Goal: Transaction & Acquisition: Book appointment/travel/reservation

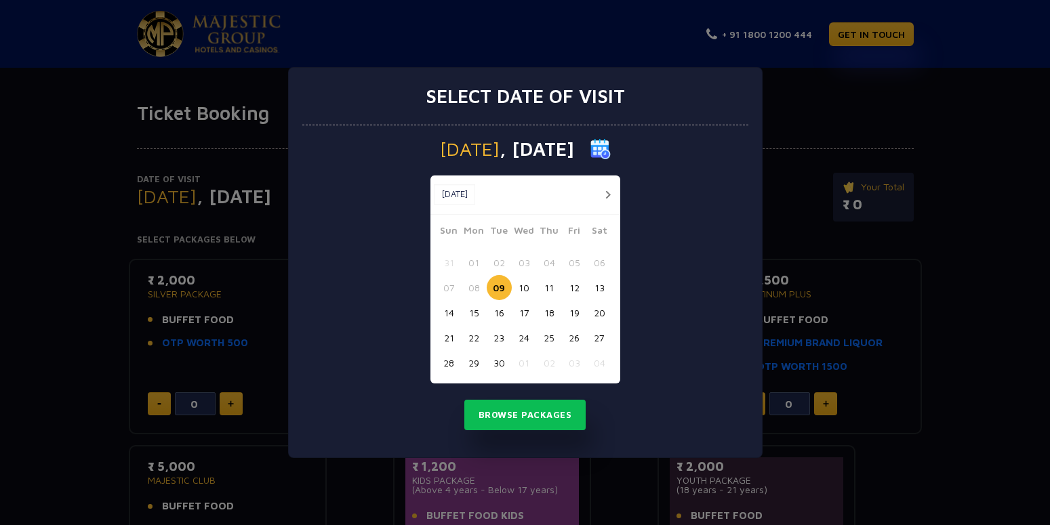
click at [569, 288] on button "12" at bounding box center [574, 287] width 25 height 25
click at [552, 409] on button "Browse Packages" at bounding box center [525, 415] width 122 height 31
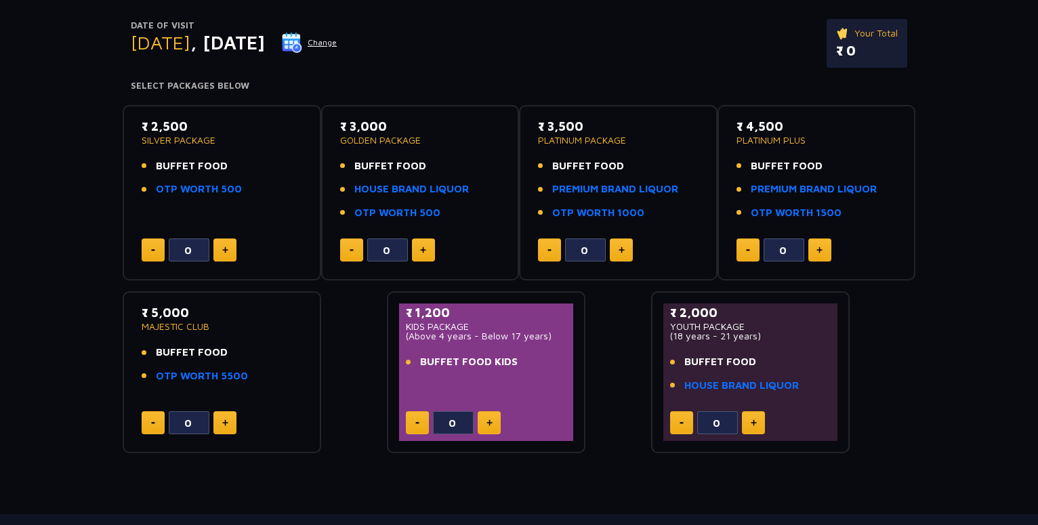
scroll to position [153, 0]
click at [227, 243] on button at bounding box center [225, 250] width 23 height 23
type input "1"
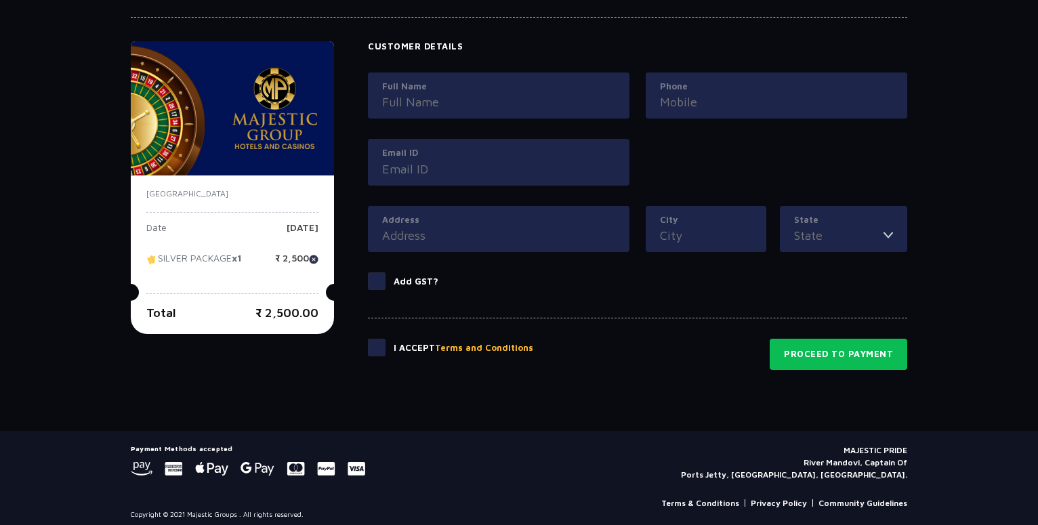
scroll to position [622, 0]
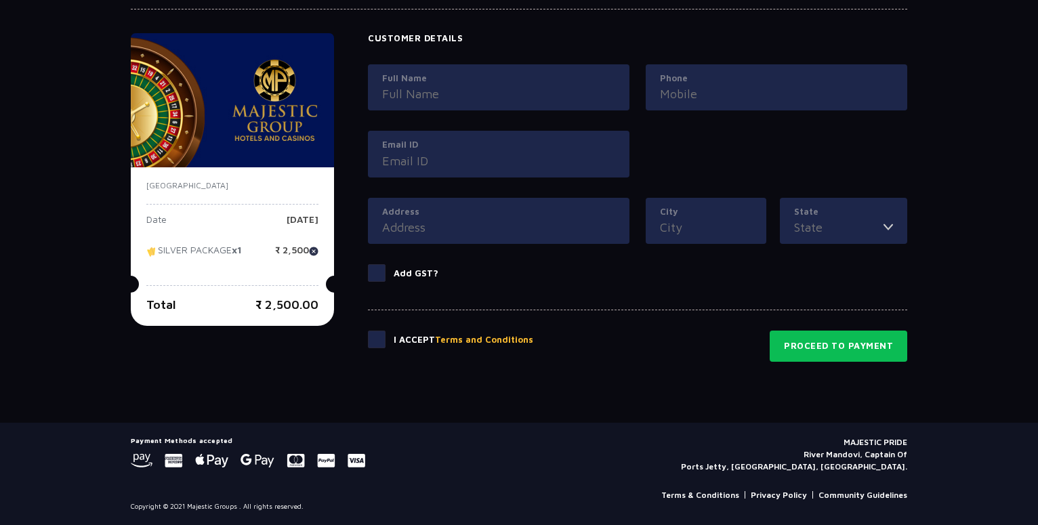
click at [177, 466] on use at bounding box center [173, 461] width 17 height 14
click at [143, 458] on use at bounding box center [142, 461] width 22 height 14
click at [868, 350] on button "Proceed to Payment" at bounding box center [839, 346] width 138 height 31
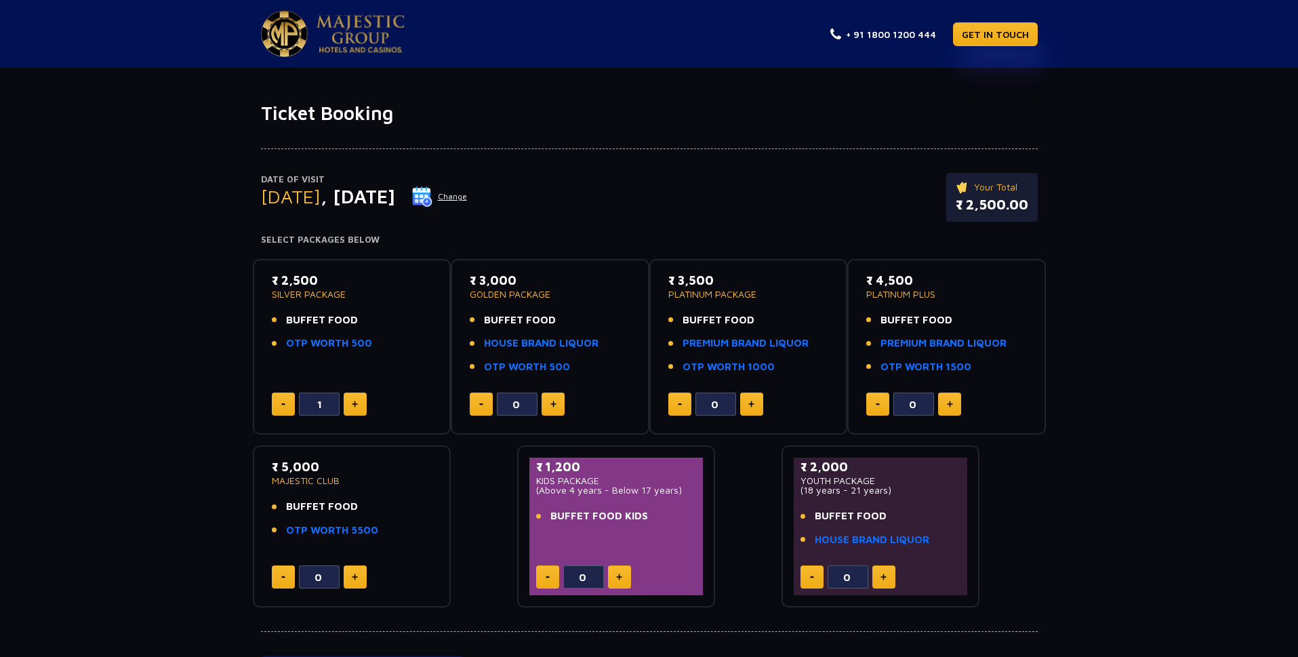
scroll to position [0, 0]
click at [331, 27] on img at bounding box center [361, 34] width 88 height 38
